Goal: Information Seeking & Learning: Learn about a topic

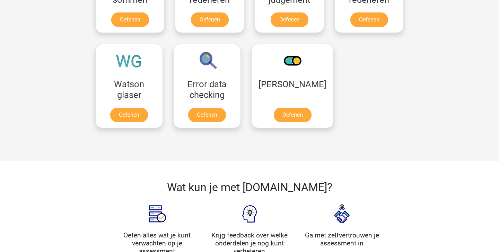
scroll to position [557, 0]
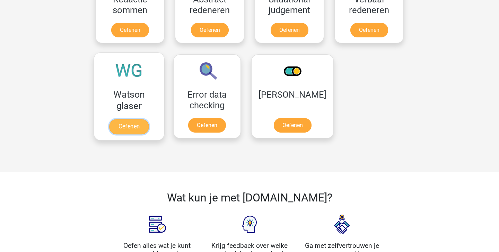
click at [128, 126] on link "Oefenen" at bounding box center [129, 126] width 40 height 15
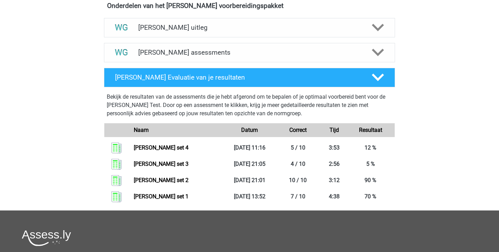
scroll to position [248, 0]
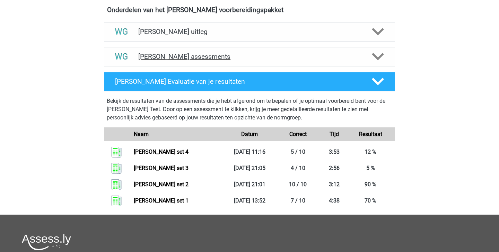
click at [294, 55] on h4 "Watson Glaser assessments" at bounding box center [249, 57] width 223 height 8
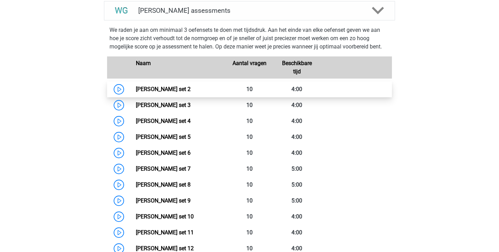
scroll to position [295, 0]
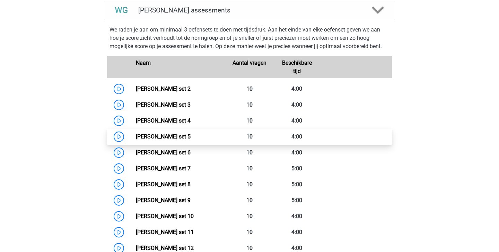
click at [191, 137] on link "Watson Glaser set 5" at bounding box center [163, 136] width 55 height 7
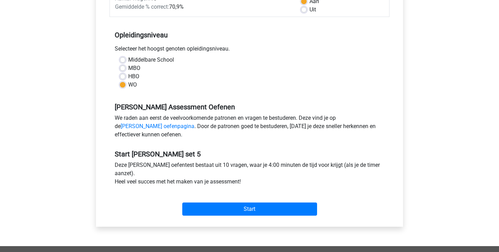
scroll to position [148, 0]
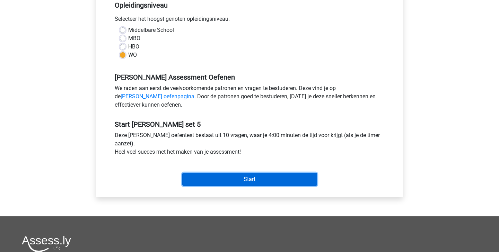
click at [206, 179] on input "Start" at bounding box center [249, 179] width 135 height 13
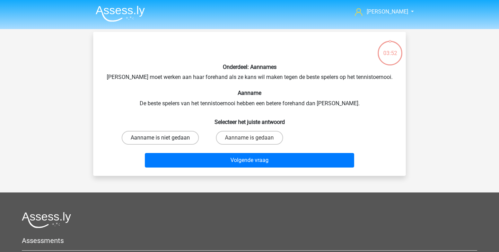
click at [174, 139] on label "Aanname is niet gedaan" at bounding box center [160, 138] width 77 height 14
click at [165, 139] on input "Aanname is niet gedaan" at bounding box center [163, 140] width 5 height 5
radio input "true"
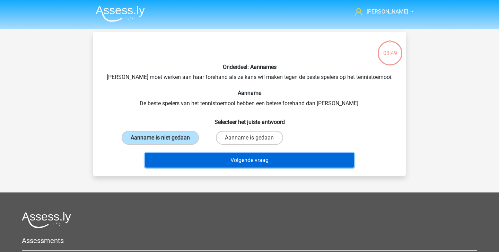
click at [207, 160] on button "Volgende vraag" at bounding box center [250, 160] width 210 height 15
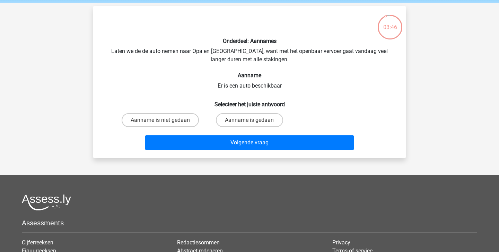
scroll to position [27, 0]
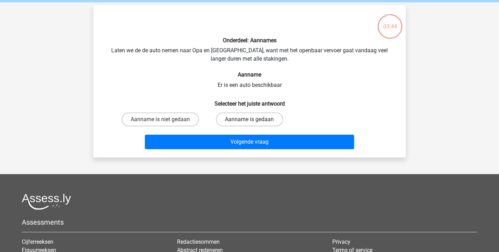
click at [247, 119] on label "Aanname is gedaan" at bounding box center [249, 120] width 67 height 14
click at [250, 120] on input "Aanname is gedaan" at bounding box center [252, 122] width 5 height 5
radio input "true"
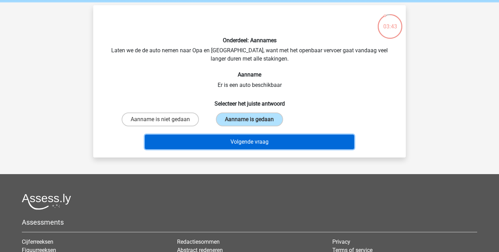
click at [239, 139] on button "Volgende vraag" at bounding box center [250, 142] width 210 height 15
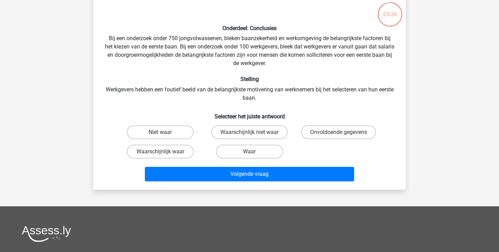
scroll to position [39, 0]
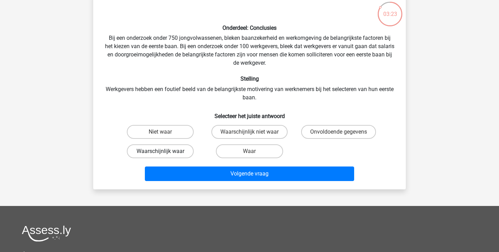
click at [181, 154] on label "Waarschijnlijk waar" at bounding box center [160, 152] width 67 height 14
click at [165, 154] on input "Waarschijnlijk waar" at bounding box center [163, 154] width 5 height 5
radio input "true"
click at [250, 147] on label "Waar" at bounding box center [249, 152] width 67 height 14
click at [250, 152] on input "Waar" at bounding box center [252, 154] width 5 height 5
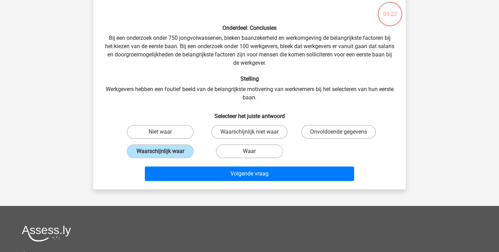
radio input "true"
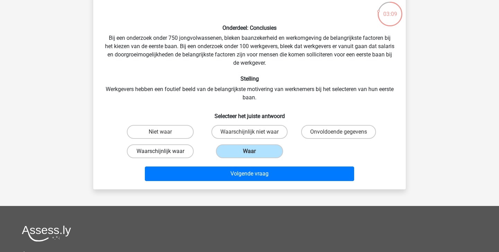
click at [189, 154] on label "Waarschijnlijk waar" at bounding box center [160, 152] width 67 height 14
click at [165, 154] on input "Waarschijnlijk waar" at bounding box center [163, 154] width 5 height 5
radio input "true"
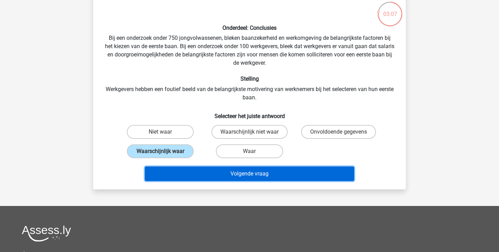
click at [219, 172] on button "Volgende vraag" at bounding box center [250, 174] width 210 height 15
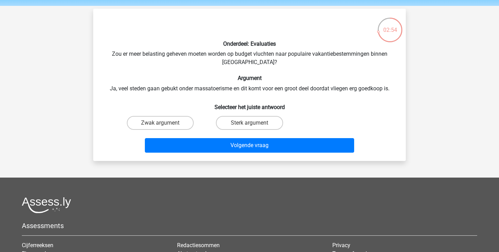
scroll to position [25, 0]
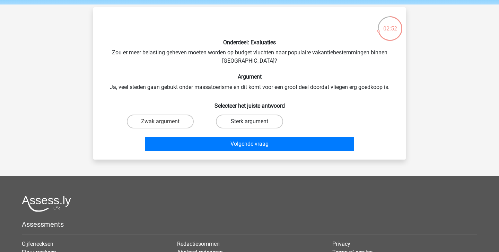
click at [238, 123] on label "Sterk argument" at bounding box center [249, 122] width 67 height 14
click at [250, 123] on input "Sterk argument" at bounding box center [252, 124] width 5 height 5
radio input "true"
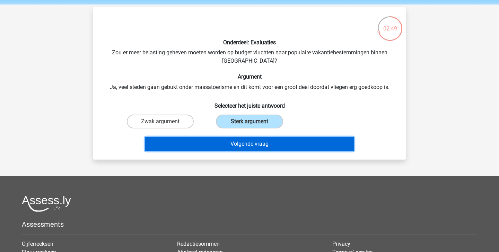
click at [244, 144] on button "Volgende vraag" at bounding box center [250, 144] width 210 height 15
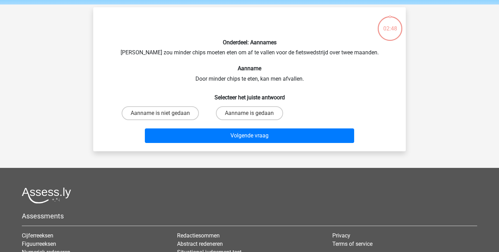
scroll to position [32, 0]
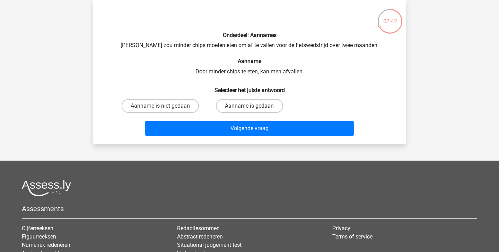
click at [222, 107] on label "Aanname is gedaan" at bounding box center [249, 106] width 67 height 14
click at [250, 107] on input "Aanname is gedaan" at bounding box center [252, 108] width 5 height 5
radio input "true"
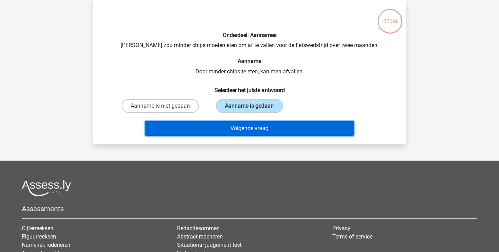
click at [219, 129] on button "Volgende vraag" at bounding box center [250, 128] width 210 height 15
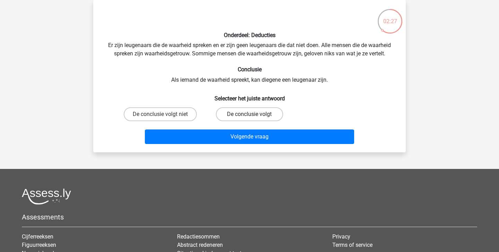
click at [247, 113] on label "De conclusie volgt" at bounding box center [249, 114] width 67 height 14
click at [250, 114] on input "De conclusie volgt" at bounding box center [252, 116] width 5 height 5
radio input "true"
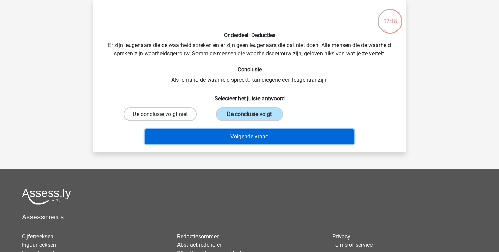
click at [259, 134] on button "Volgende vraag" at bounding box center [250, 137] width 210 height 15
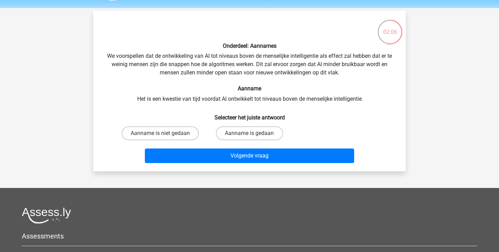
scroll to position [19, 0]
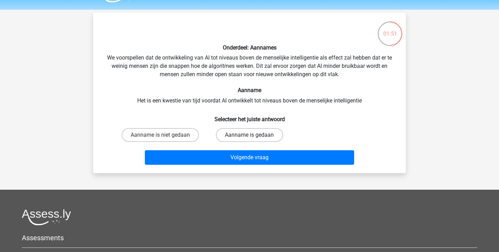
click at [248, 137] on label "Aanname is gedaan" at bounding box center [249, 135] width 67 height 14
click at [250, 137] on input "Aanname is gedaan" at bounding box center [252, 137] width 5 height 5
radio input "true"
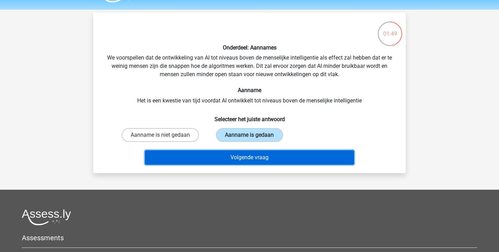
click at [252, 155] on button "Volgende vraag" at bounding box center [250, 157] width 210 height 15
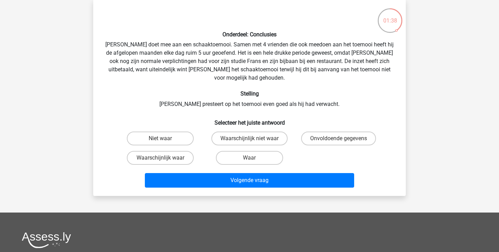
scroll to position [33, 0]
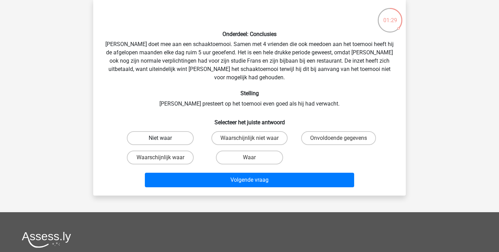
click at [186, 131] on label "Niet waar" at bounding box center [160, 138] width 67 height 14
click at [165, 138] on input "Niet waar" at bounding box center [163, 140] width 5 height 5
radio input "true"
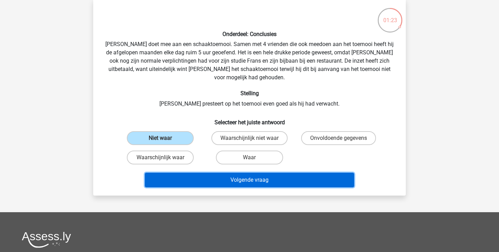
click at [217, 173] on button "Volgende vraag" at bounding box center [250, 180] width 210 height 15
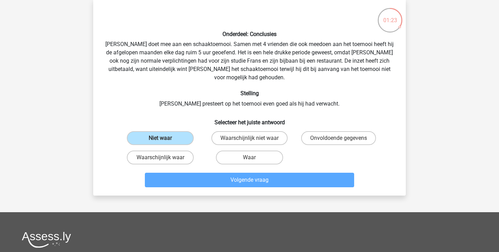
scroll to position [32, 0]
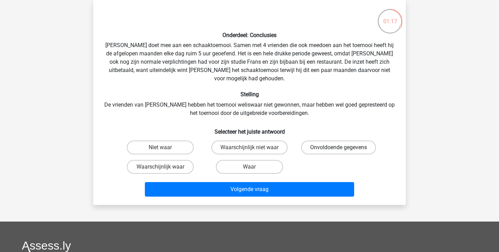
click at [328, 143] on label "Onvoldoende gegevens" at bounding box center [338, 148] width 75 height 14
click at [339, 148] on input "Onvoldoende gegevens" at bounding box center [341, 150] width 5 height 5
radio input "true"
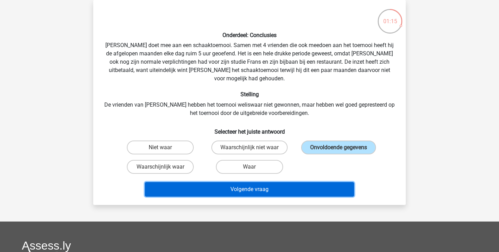
click at [276, 182] on button "Volgende vraag" at bounding box center [250, 189] width 210 height 15
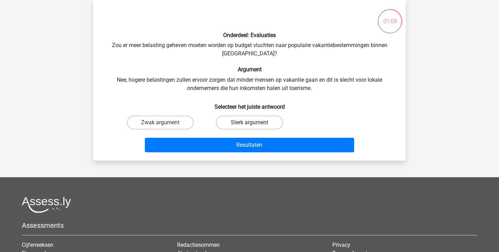
click at [238, 124] on label "Sterk argument" at bounding box center [249, 123] width 67 height 14
click at [250, 124] on input "Sterk argument" at bounding box center [252, 125] width 5 height 5
radio input "true"
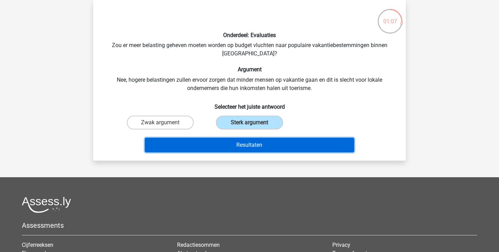
click at [239, 140] on button "Resultaten" at bounding box center [250, 145] width 210 height 15
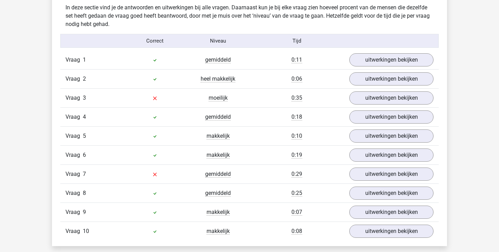
scroll to position [428, 0]
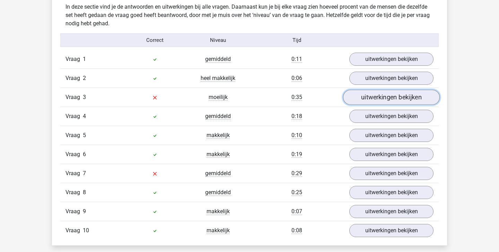
click at [380, 100] on link "uitwerkingen bekijken" at bounding box center [391, 97] width 97 height 15
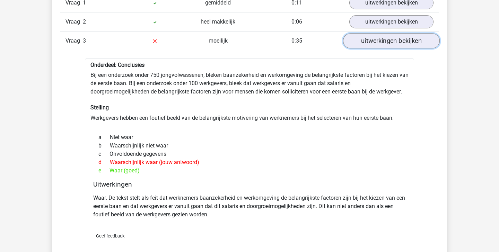
scroll to position [485, 0]
click at [391, 42] on link "uitwerkingen bekijken" at bounding box center [391, 40] width 97 height 15
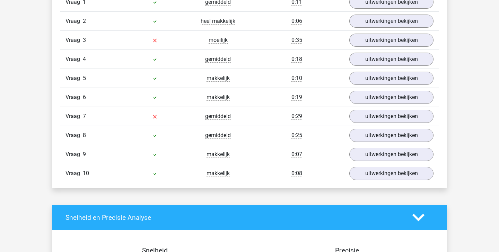
click at [378, 123] on div "Vraag 7 gemiddeld 0:29 uitwerkingen bekijken" at bounding box center [249, 116] width 379 height 19
click at [378, 117] on link "uitwerkingen bekijken" at bounding box center [391, 116] width 97 height 15
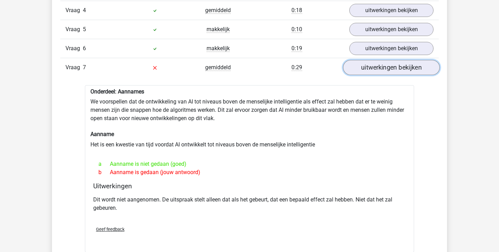
scroll to position [532, 0]
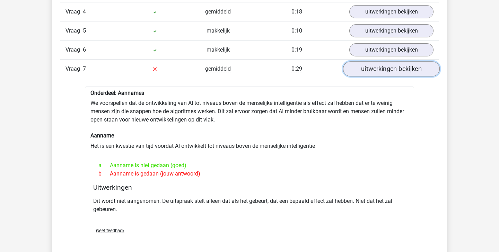
click at [388, 66] on link "uitwerkingen bekijken" at bounding box center [391, 68] width 97 height 15
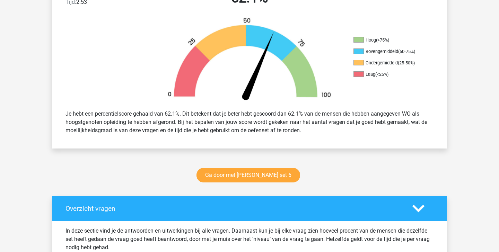
scroll to position [0, 0]
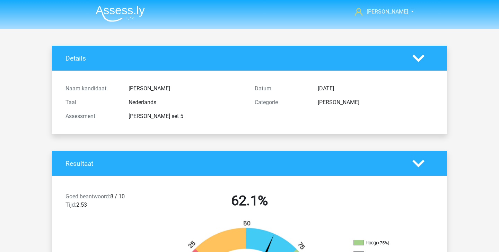
click at [111, 12] on img at bounding box center [120, 14] width 49 height 16
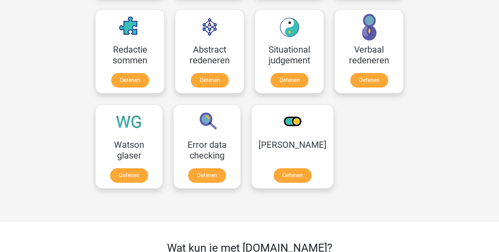
scroll to position [524, 0]
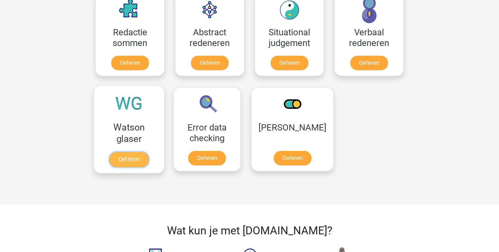
click at [137, 156] on link "Oefenen" at bounding box center [129, 159] width 40 height 15
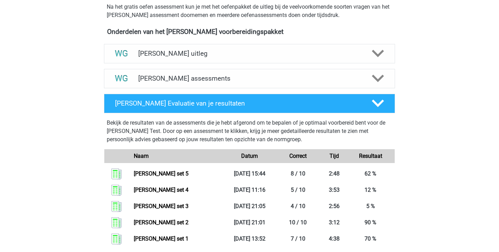
scroll to position [221, 0]
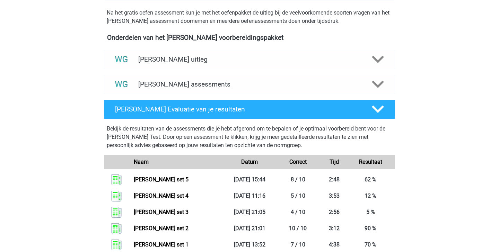
click at [268, 80] on div "[PERSON_NAME] assessments" at bounding box center [249, 84] width 291 height 19
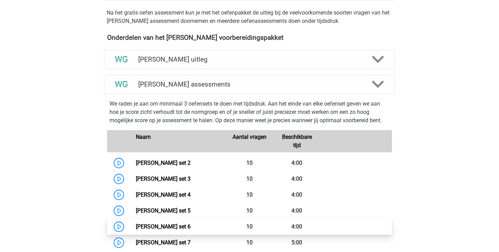
click at [182, 224] on link "[PERSON_NAME] set 6" at bounding box center [163, 227] width 55 height 7
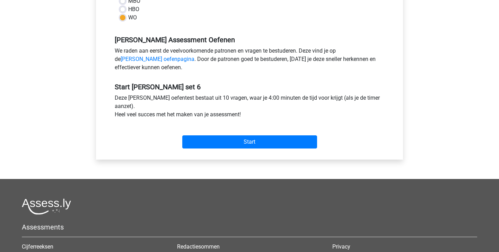
scroll to position [185, 0]
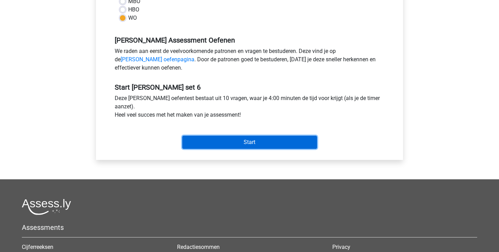
click at [219, 146] on input "Start" at bounding box center [249, 142] width 135 height 13
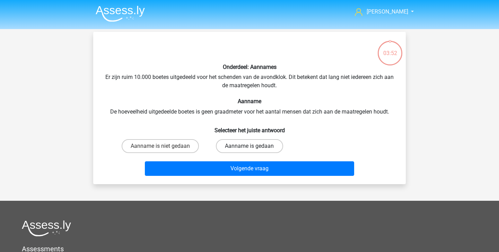
click at [233, 147] on label "Aanname is gedaan" at bounding box center [249, 146] width 67 height 14
click at [250, 147] on input "Aanname is gedaan" at bounding box center [252, 148] width 5 height 5
radio input "true"
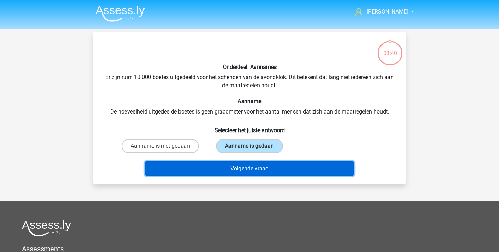
click at [232, 172] on button "Volgende vraag" at bounding box center [250, 169] width 210 height 15
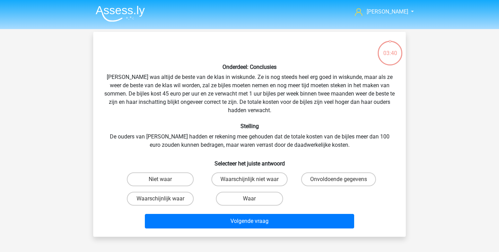
scroll to position [32, 0]
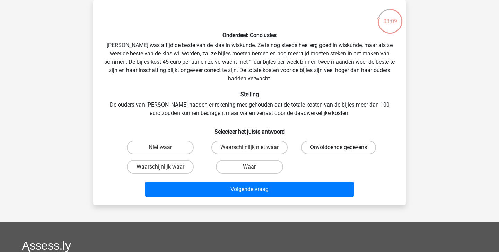
click at [324, 145] on label "Onvoldoende gegevens" at bounding box center [338, 148] width 75 height 14
click at [339, 148] on input "Onvoldoende gegevens" at bounding box center [341, 150] width 5 height 5
radio input "true"
click at [273, 147] on label "Waarschijnlijk niet waar" at bounding box center [250, 148] width 76 height 14
click at [254, 148] on input "Waarschijnlijk niet waar" at bounding box center [252, 150] width 5 height 5
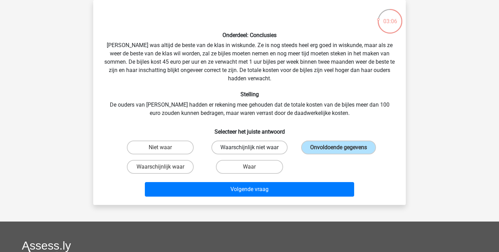
radio input "true"
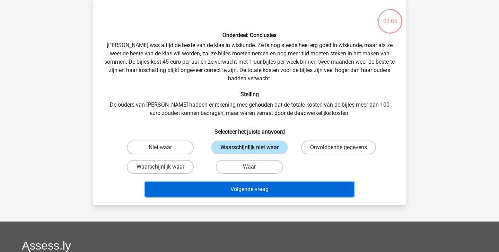
click at [261, 188] on button "Volgende vraag" at bounding box center [250, 189] width 210 height 15
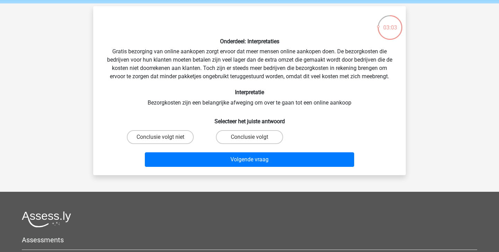
scroll to position [24, 0]
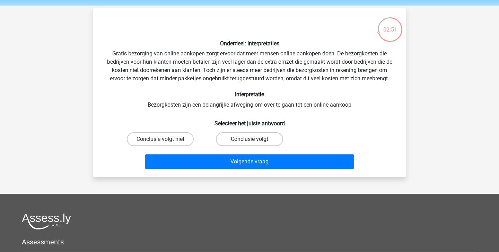
click at [238, 139] on label "Conclusie volgt" at bounding box center [249, 139] width 67 height 14
click at [250, 139] on input "Conclusie volgt" at bounding box center [252, 141] width 5 height 5
radio input "true"
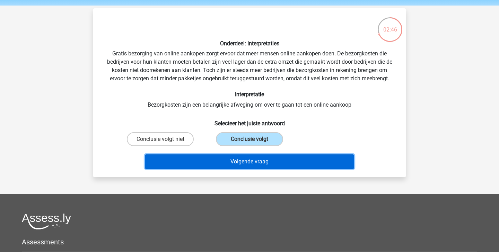
click at [270, 163] on button "Volgende vraag" at bounding box center [250, 162] width 210 height 15
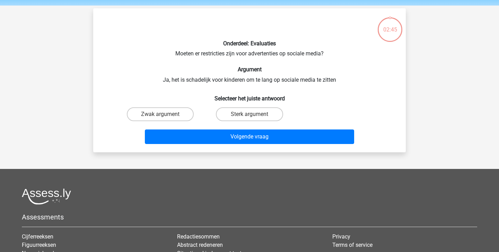
scroll to position [32, 0]
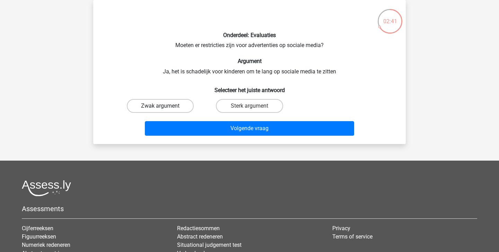
click at [173, 105] on label "Zwak argument" at bounding box center [160, 106] width 67 height 14
click at [165, 106] on input "Zwak argument" at bounding box center [163, 108] width 5 height 5
radio input "true"
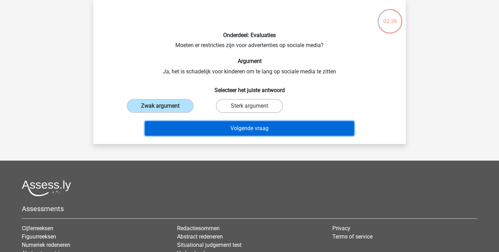
click at [262, 132] on button "Volgende vraag" at bounding box center [250, 128] width 210 height 15
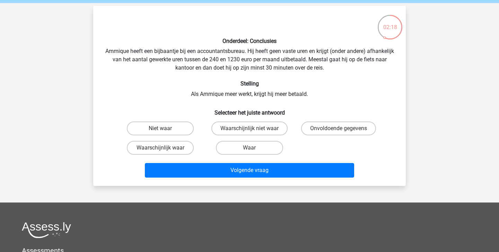
scroll to position [27, 0]
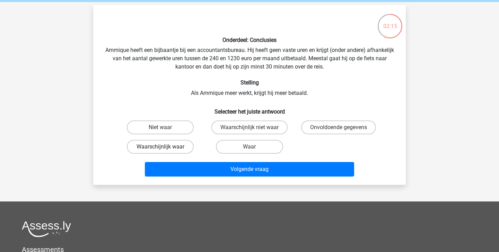
click at [173, 146] on label "Waarschijnlijk waar" at bounding box center [160, 147] width 67 height 14
click at [165, 147] on input "Waarschijnlijk waar" at bounding box center [163, 149] width 5 height 5
radio input "true"
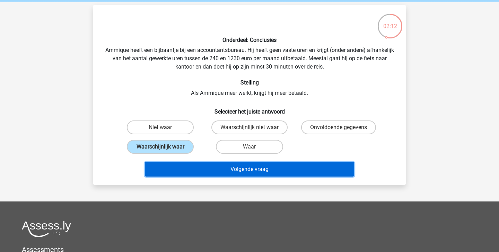
click at [195, 168] on button "Volgende vraag" at bounding box center [250, 169] width 210 height 15
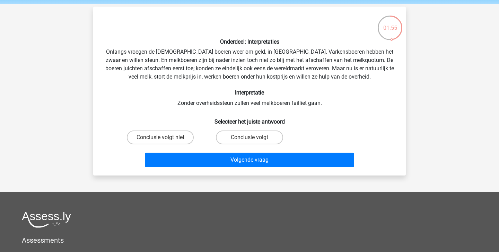
scroll to position [23, 0]
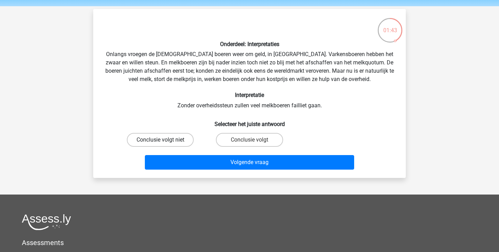
click at [182, 140] on label "Conclusie volgt niet" at bounding box center [160, 140] width 67 height 14
click at [165, 140] on input "Conclusie volgt niet" at bounding box center [163, 142] width 5 height 5
radio input "true"
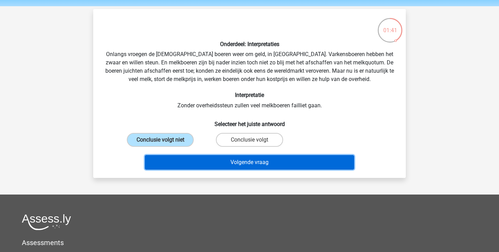
click at [213, 163] on button "Volgende vraag" at bounding box center [250, 162] width 210 height 15
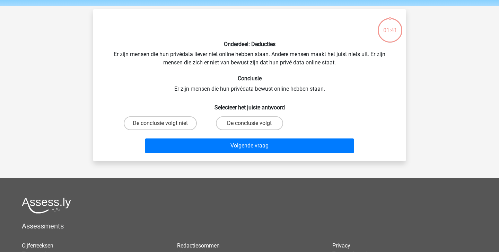
scroll to position [32, 0]
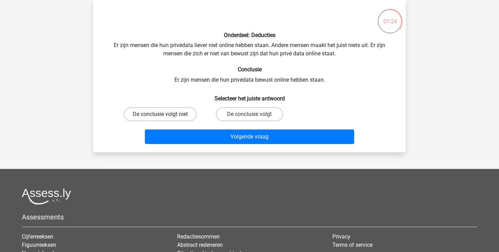
click at [188, 113] on label "De conclusie volgt niet" at bounding box center [160, 114] width 73 height 14
click at [165, 114] on input "De conclusie volgt niet" at bounding box center [163, 116] width 5 height 5
radio input "true"
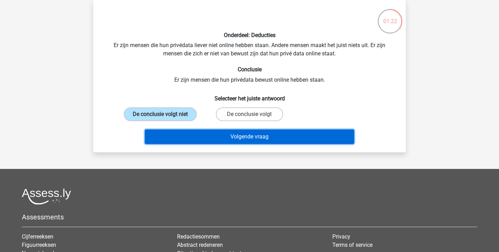
click at [226, 135] on button "Volgende vraag" at bounding box center [250, 137] width 210 height 15
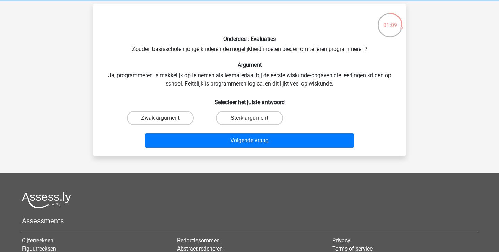
scroll to position [29, 0]
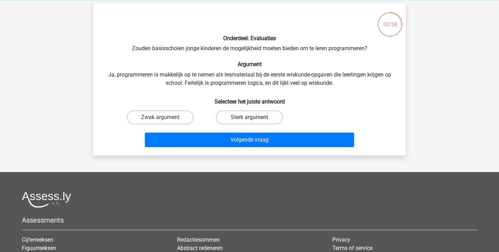
click at [233, 121] on label "Sterk argument" at bounding box center [249, 118] width 67 height 14
click at [250, 121] on input "Sterk argument" at bounding box center [252, 120] width 5 height 5
radio input "true"
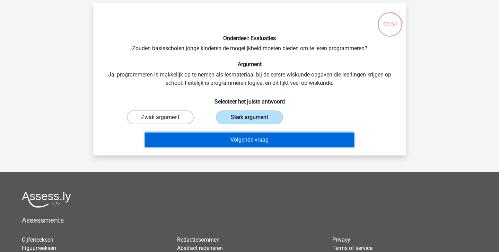
click at [230, 141] on button "Volgende vraag" at bounding box center [250, 140] width 210 height 15
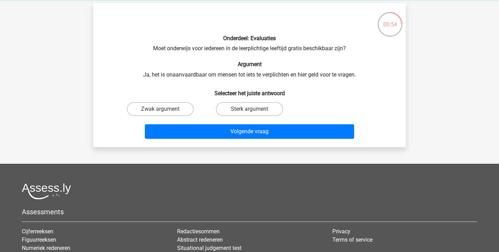
scroll to position [32, 0]
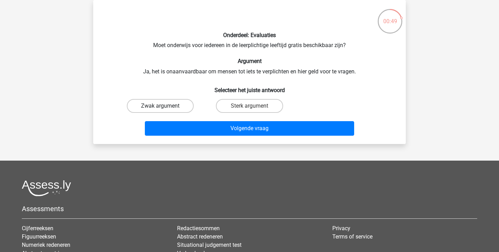
click at [180, 105] on label "Zwak argument" at bounding box center [160, 106] width 67 height 14
click at [165, 106] on input "Zwak argument" at bounding box center [163, 108] width 5 height 5
radio input "true"
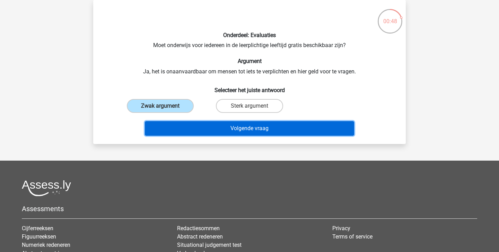
click at [193, 126] on button "Volgende vraag" at bounding box center [250, 128] width 210 height 15
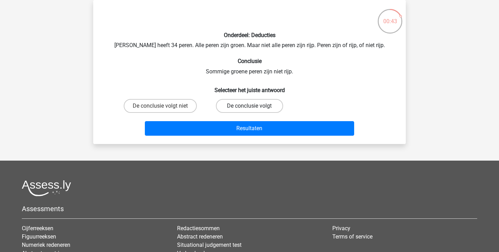
click at [236, 104] on label "De conclusie volgt" at bounding box center [249, 106] width 67 height 14
click at [250, 106] on input "De conclusie volgt" at bounding box center [252, 108] width 5 height 5
radio input "true"
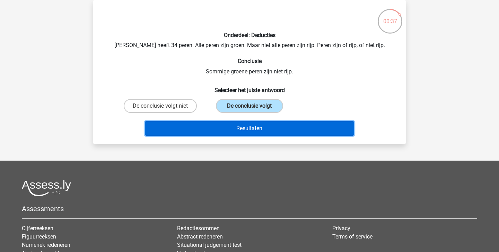
click at [255, 126] on button "Resultaten" at bounding box center [250, 128] width 210 height 15
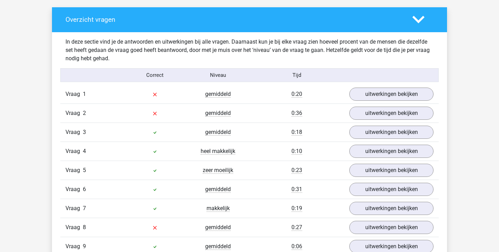
scroll to position [395, 0]
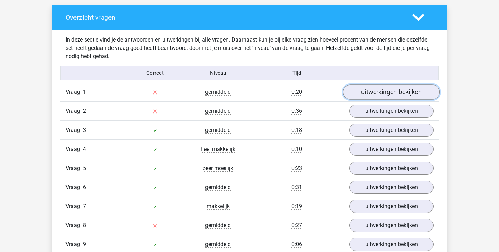
click at [382, 95] on link "uitwerkingen bekijken" at bounding box center [391, 92] width 97 height 15
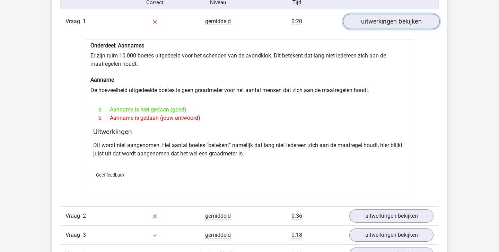
scroll to position [466, 0]
click at [408, 21] on link "uitwerkingen bekijken" at bounding box center [391, 20] width 97 height 15
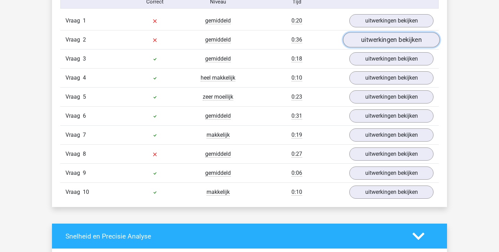
click at [396, 36] on link "uitwerkingen bekijken" at bounding box center [391, 39] width 97 height 15
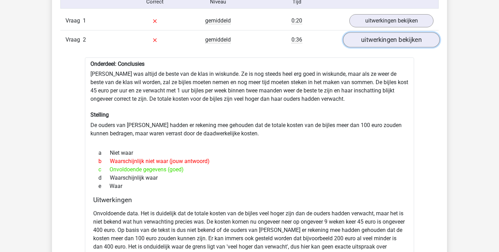
click at [395, 37] on link "uitwerkingen bekijken" at bounding box center [391, 39] width 97 height 15
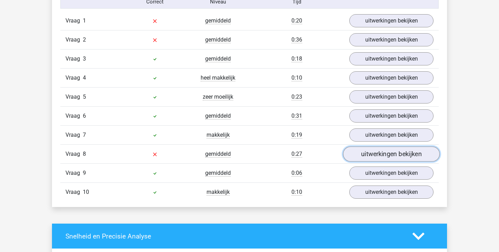
click at [375, 153] on link "uitwerkingen bekijken" at bounding box center [391, 154] width 97 height 15
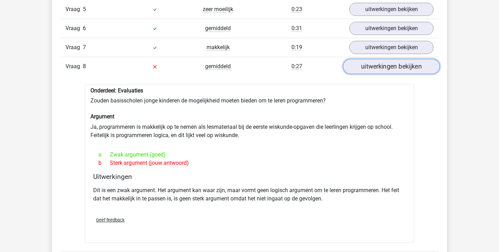
scroll to position [553, 0]
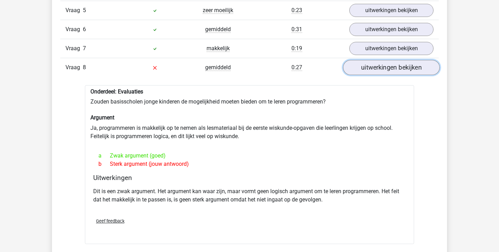
click at [383, 69] on link "uitwerkingen bekijken" at bounding box center [391, 67] width 97 height 15
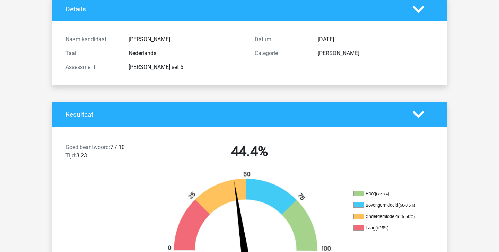
scroll to position [0, 0]
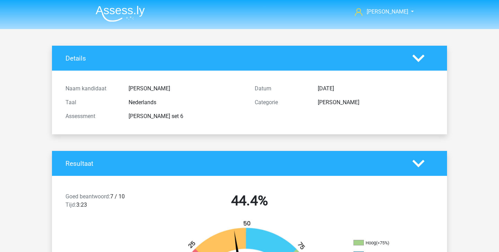
click at [126, 13] on img at bounding box center [120, 14] width 49 height 16
